Goal: Obtain resource: Obtain resource

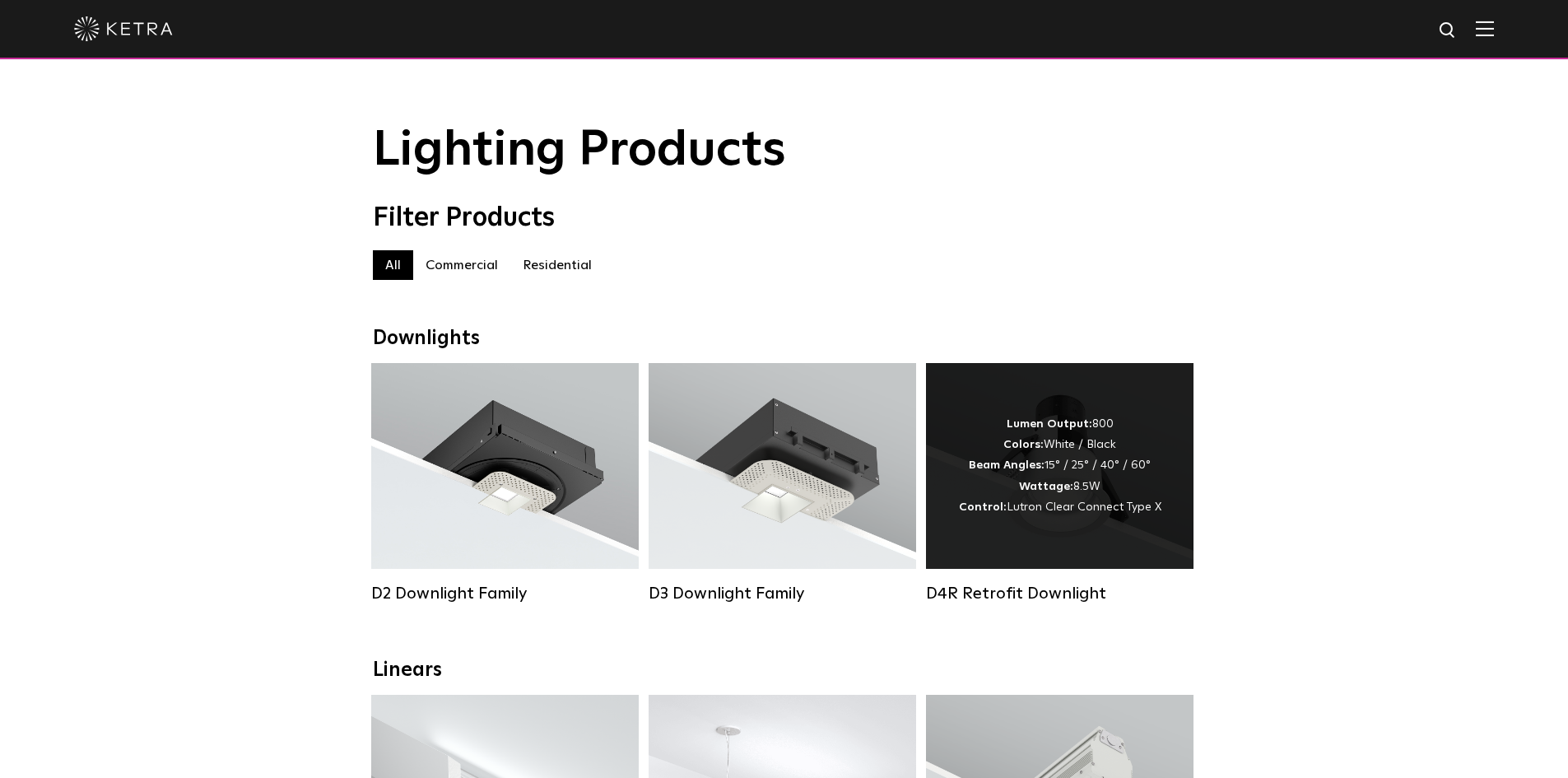
click at [1046, 420] on div "Lumen Output: 800 Colors: White / Black Beam Angles: 15° / 25° / 40° / 60° Watt…" at bounding box center [1060, 466] width 268 height 206
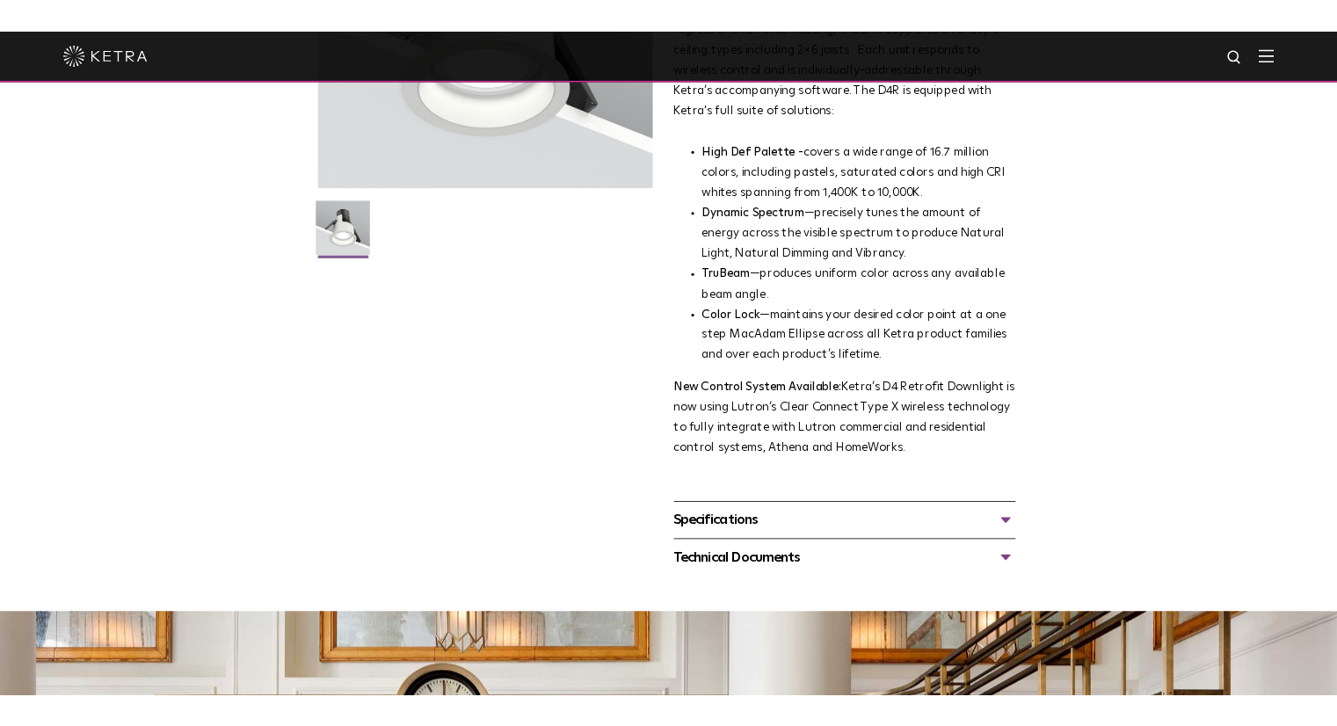
scroll to position [703, 0]
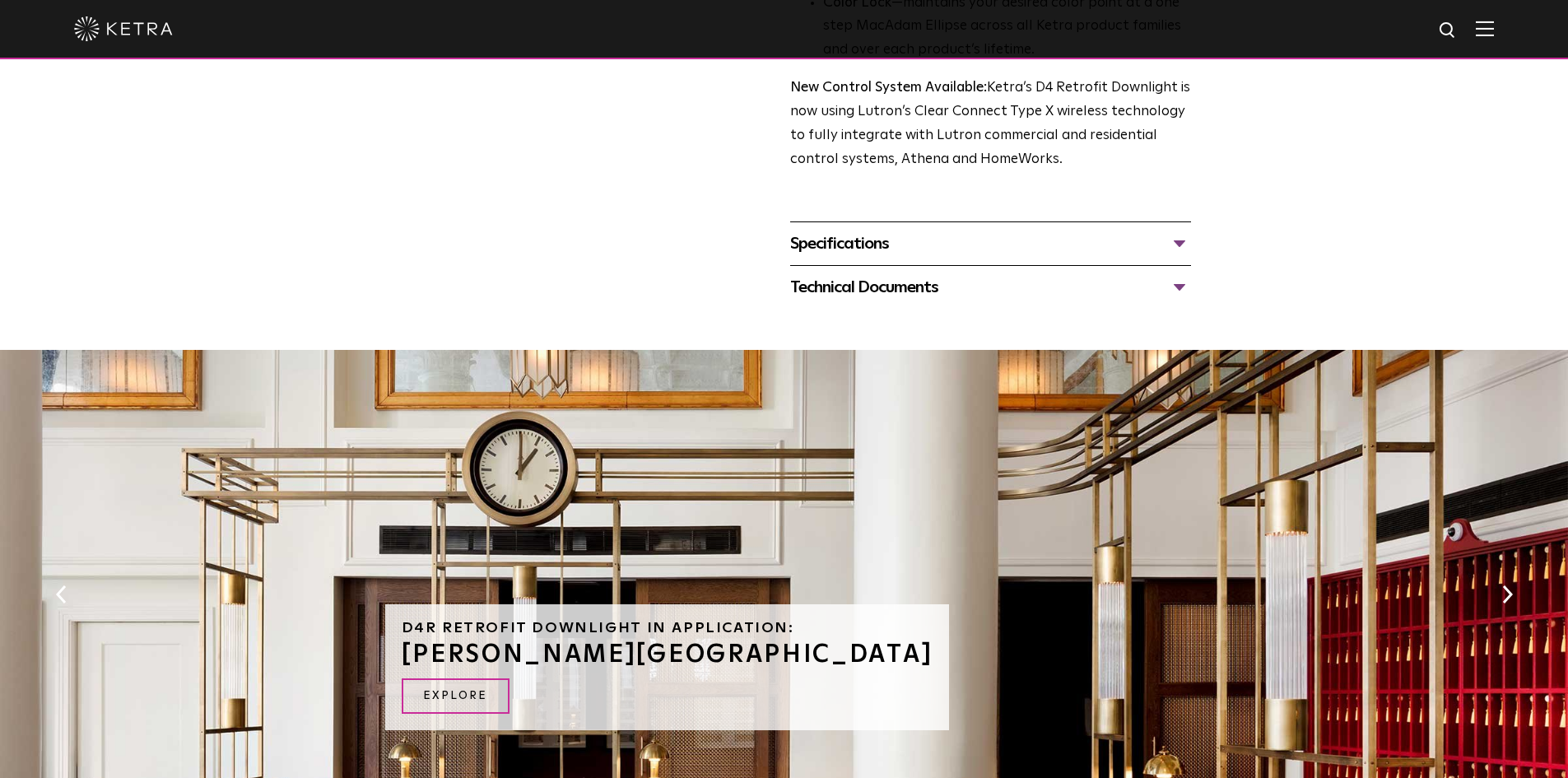
click at [870, 249] on div "Specifications" at bounding box center [990, 243] width 401 height 26
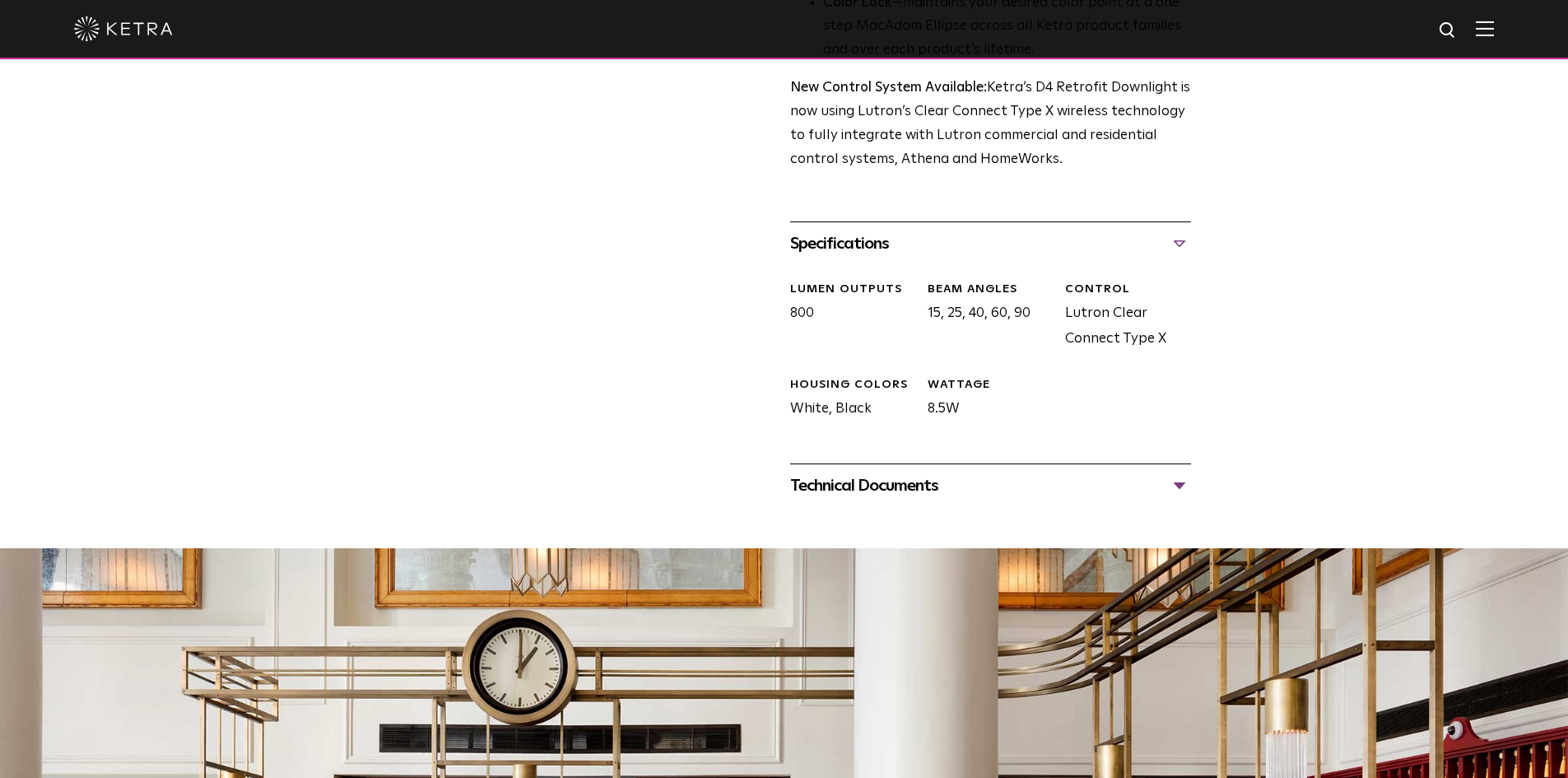
click at [892, 495] on div "Technical Documents" at bounding box center [990, 486] width 401 height 26
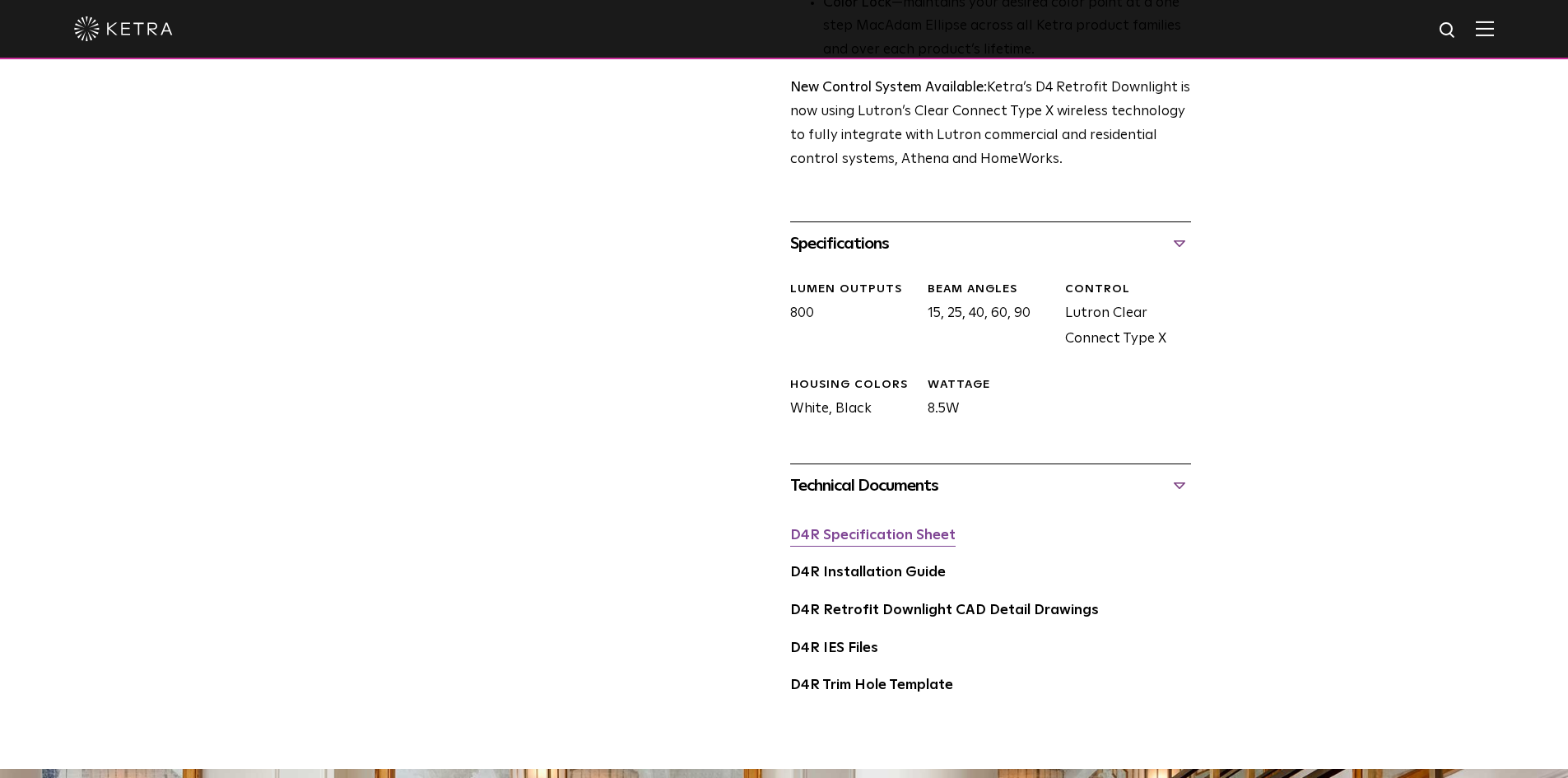
click at [910, 537] on link "D4R Specification Sheet" at bounding box center [872, 535] width 166 height 14
